Goal: Task Accomplishment & Management: Manage account settings

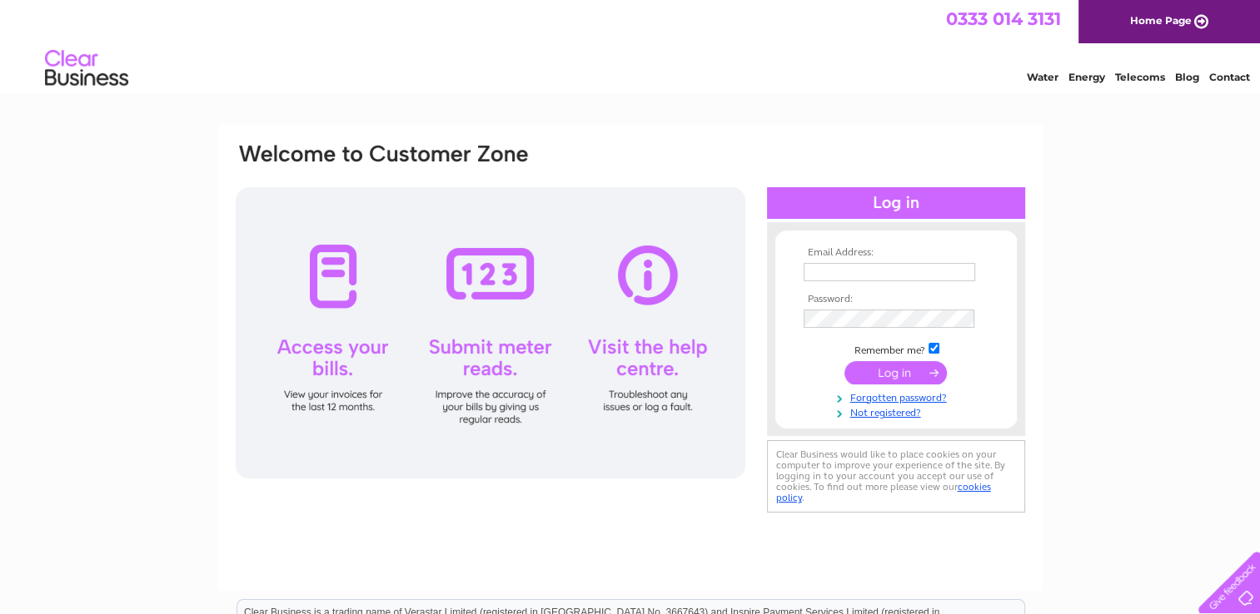
click at [838, 271] on input "text" at bounding box center [889, 272] width 172 height 18
type input "[EMAIL_ADDRESS][DOMAIN_NAME]"
click at [867, 369] on input "submit" at bounding box center [895, 373] width 102 height 23
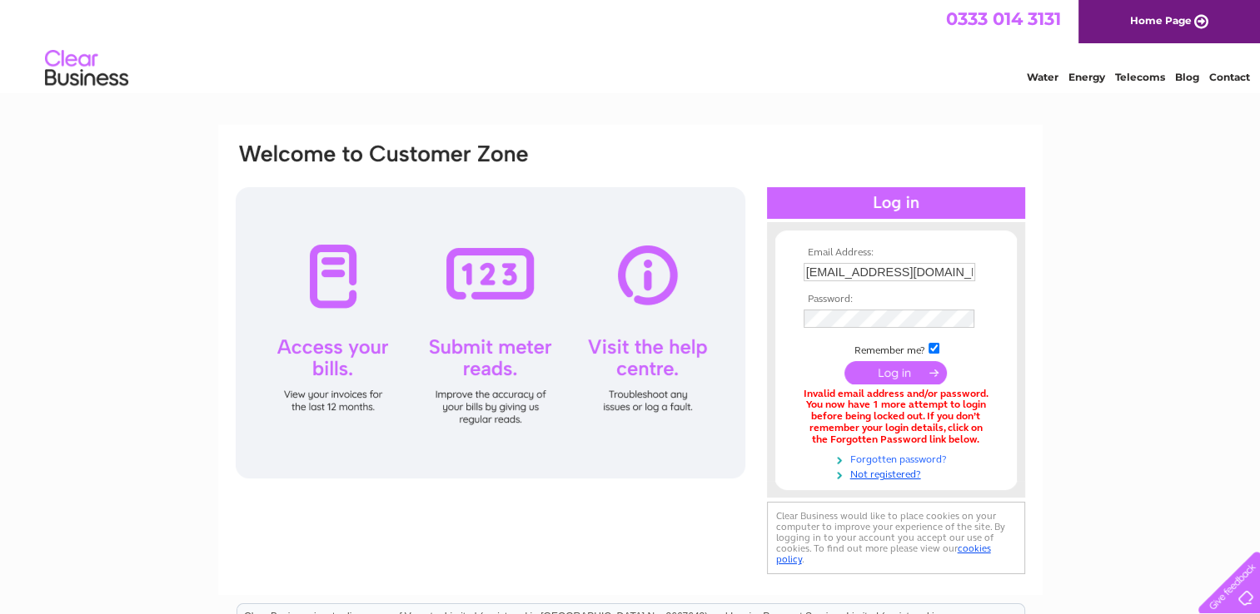
click at [912, 455] on link "Forgotten password?" at bounding box center [897, 458] width 189 height 16
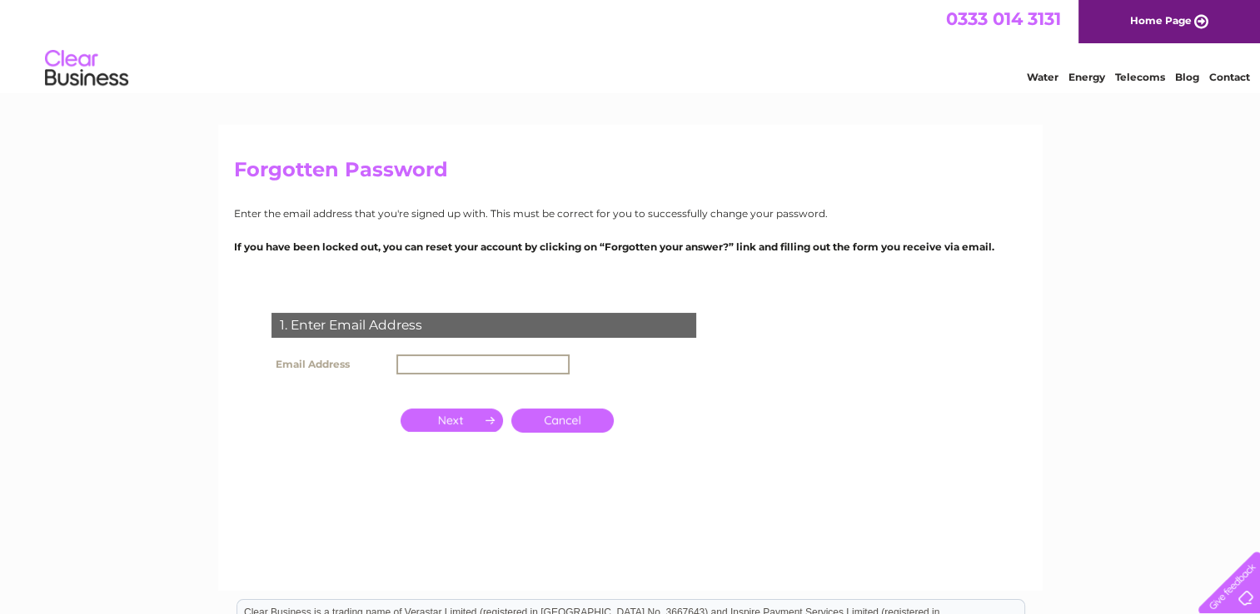
click at [416, 367] on input "text" at bounding box center [482, 365] width 173 height 20
type input "[EMAIL_ADDRESS][DOMAIN_NAME]"
click at [454, 425] on input "button" at bounding box center [451, 420] width 102 height 23
